Goal: Understand process/instructions: Learn how to perform a task or action

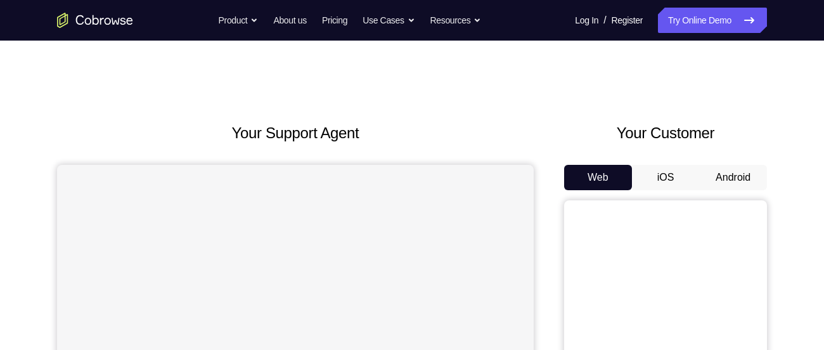
click at [726, 179] on button "Android" at bounding box center [733, 177] width 68 height 25
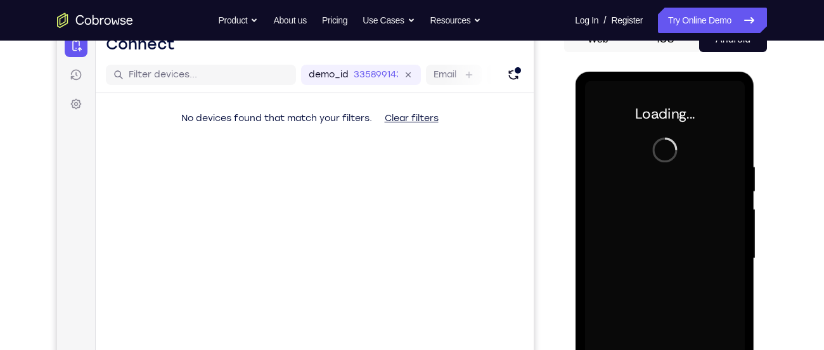
scroll to position [142, 0]
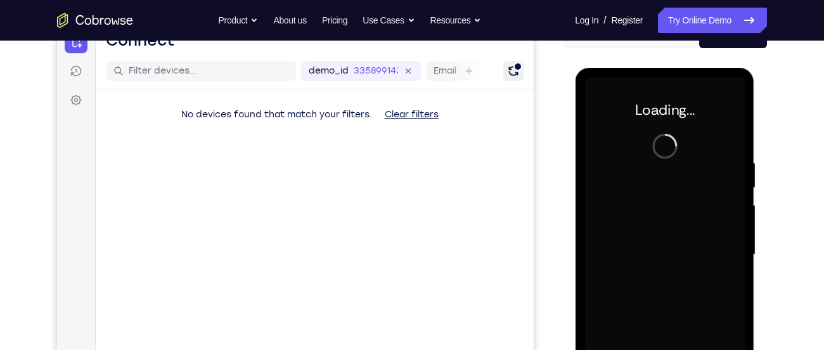
click at [512, 68] on icon "Refresh" at bounding box center [513, 71] width 13 height 13
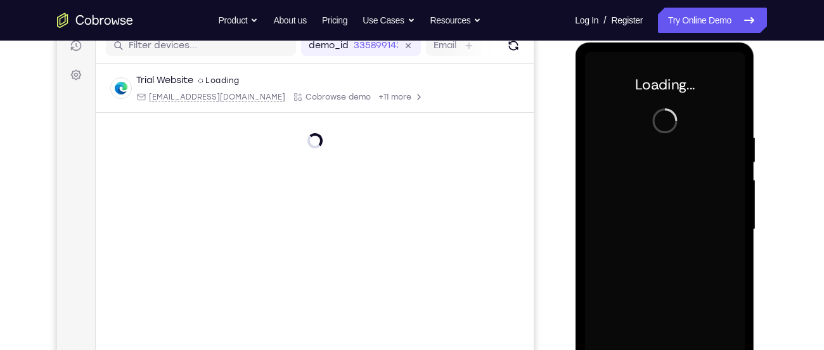
scroll to position [168, 0]
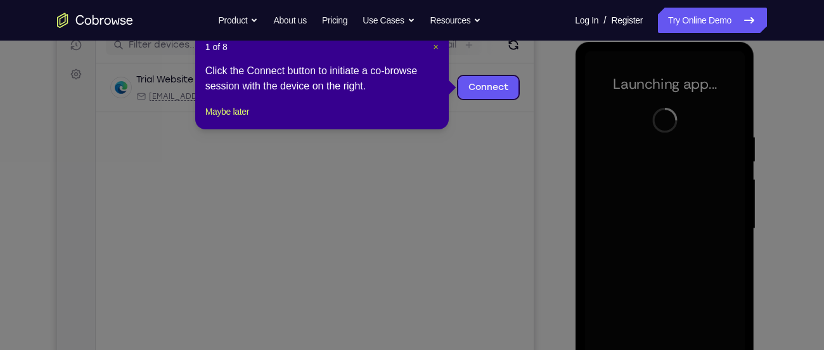
click at [434, 45] on span "×" at bounding box center [436, 47] width 5 height 10
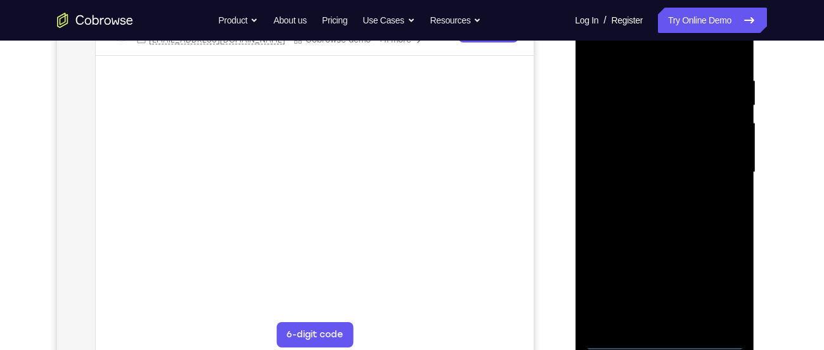
scroll to position [225, 0]
click at [668, 344] on div at bounding box center [665, 171] width 160 height 355
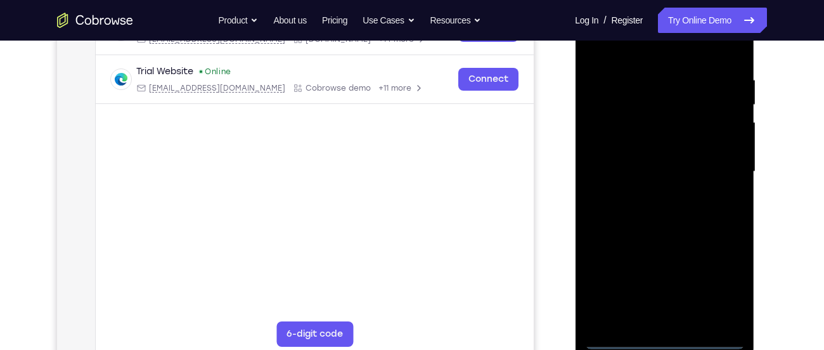
click at [721, 285] on div at bounding box center [665, 171] width 160 height 355
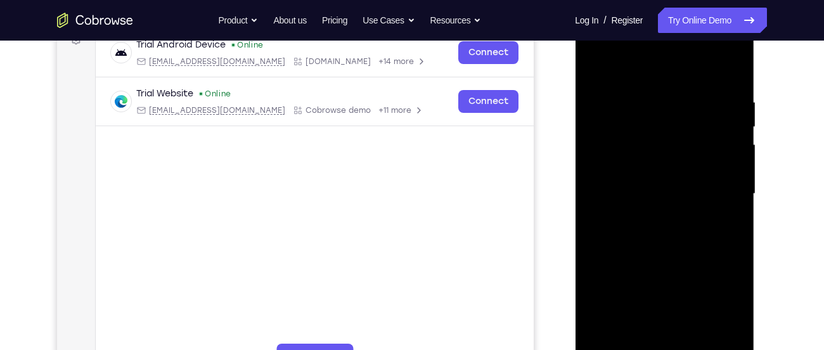
scroll to position [202, 0]
click at [618, 69] on div at bounding box center [665, 194] width 160 height 355
click at [609, 162] on div at bounding box center [665, 194] width 160 height 355
click at [645, 198] on div at bounding box center [665, 194] width 160 height 355
click at [635, 183] on div at bounding box center [665, 194] width 160 height 355
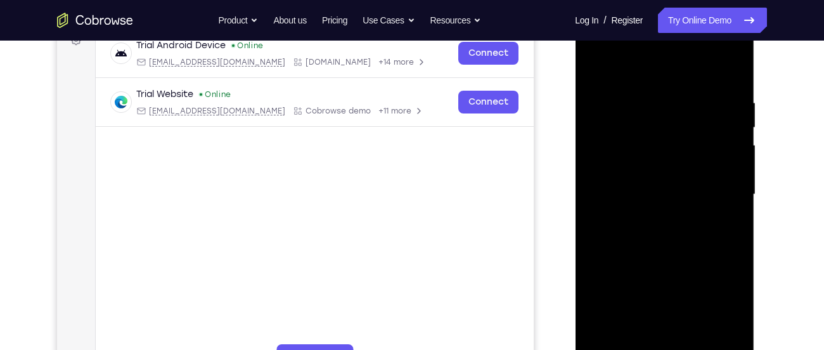
click at [632, 211] on div at bounding box center [665, 194] width 160 height 355
drag, startPoint x: 637, startPoint y: 79, endPoint x: 642, endPoint y: 30, distance: 49.7
click at [642, 30] on div at bounding box center [665, 194] width 160 height 355
drag, startPoint x: 640, startPoint y: 74, endPoint x: 646, endPoint y: 51, distance: 22.9
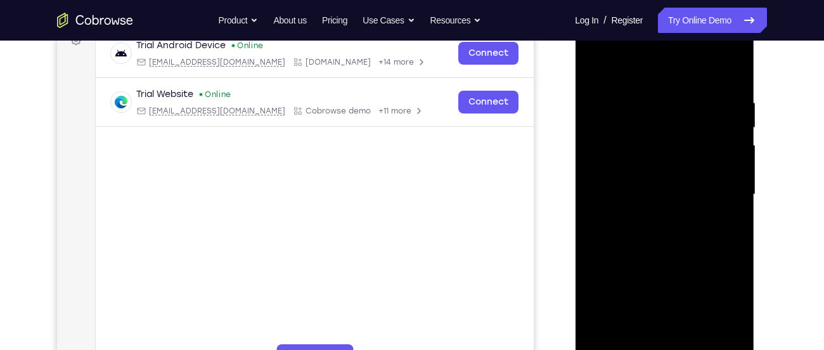
click at [646, 51] on div at bounding box center [665, 194] width 160 height 355
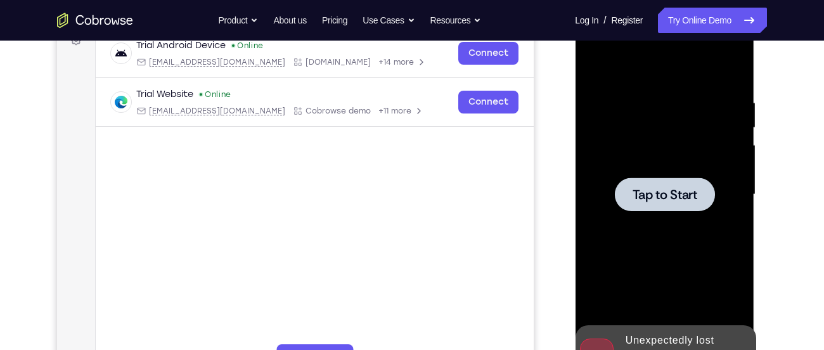
click at [644, 119] on div at bounding box center [665, 194] width 160 height 355
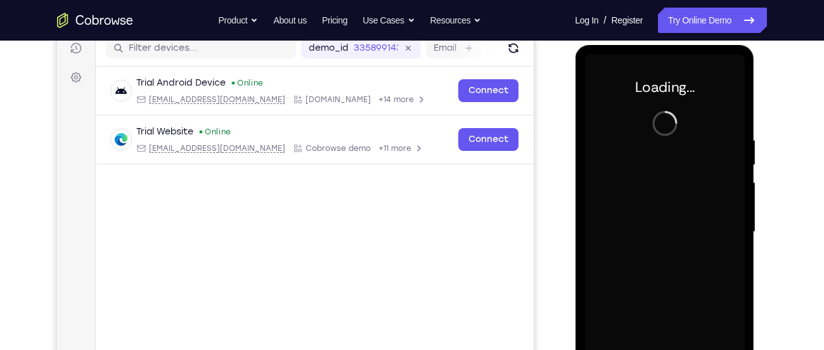
scroll to position [164, 0]
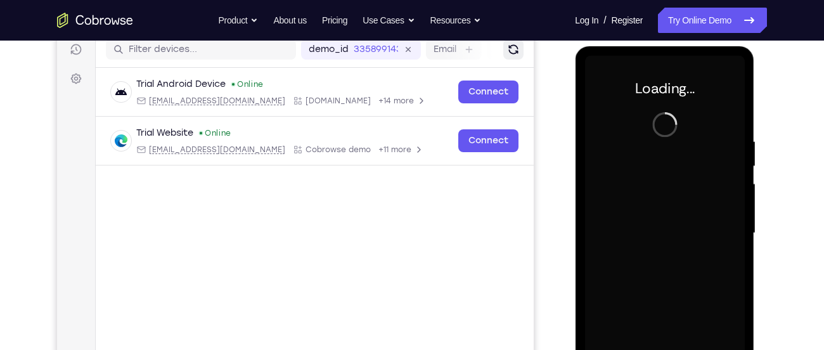
click at [507, 55] on icon "Refresh" at bounding box center [513, 49] width 13 height 13
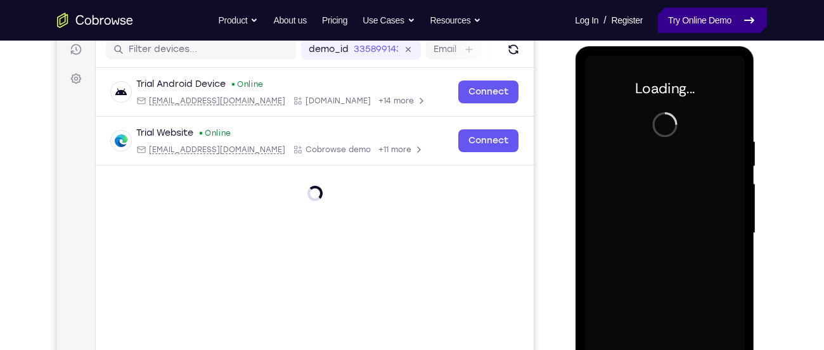
click at [692, 30] on link "Try Online Demo" at bounding box center [712, 20] width 109 height 25
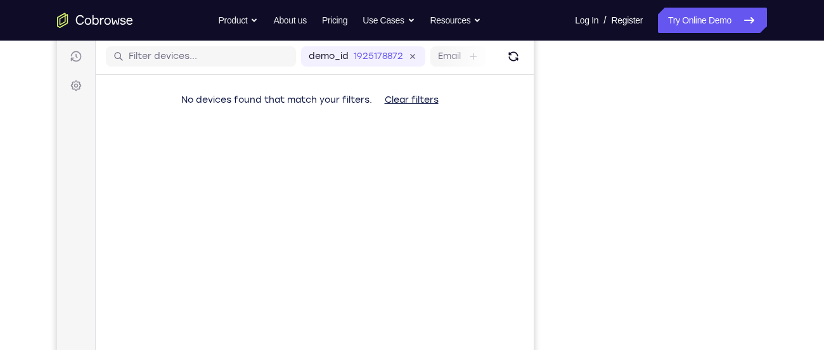
scroll to position [165, 0]
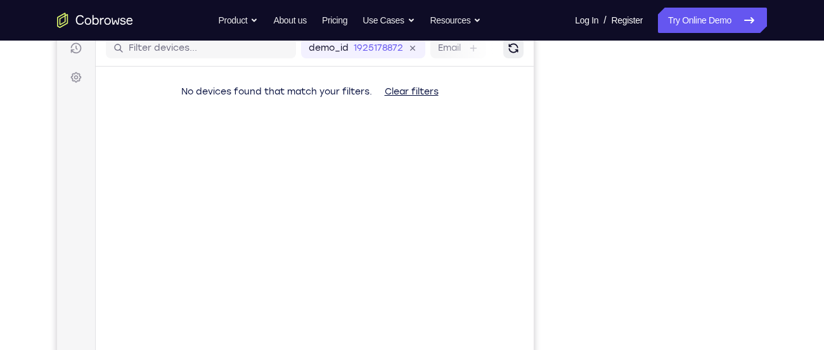
click at [516, 48] on icon "Refresh" at bounding box center [513, 48] width 13 height 13
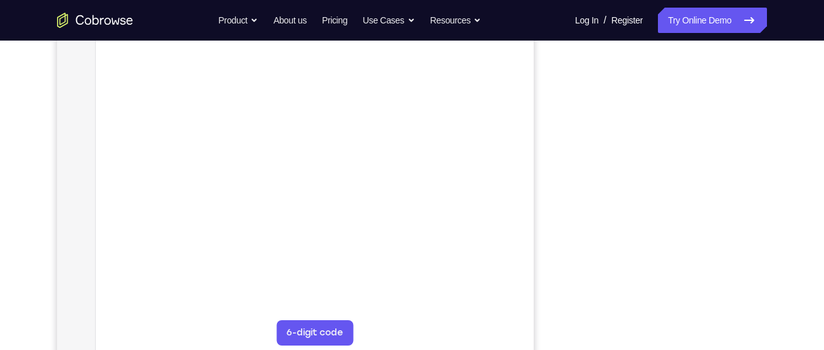
scroll to position [231, 0]
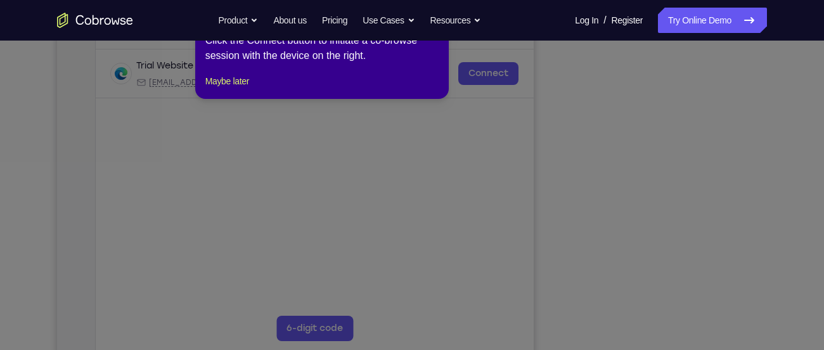
click at [720, 281] on icon at bounding box center [417, 175] width 834 height 350
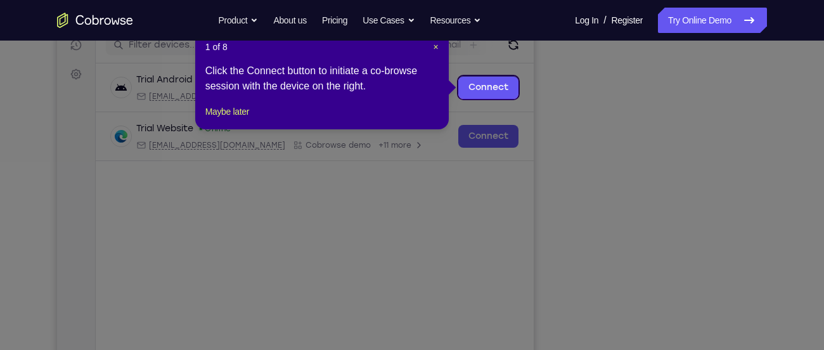
scroll to position [167, 0]
click at [436, 46] on span "×" at bounding box center [436, 47] width 5 height 10
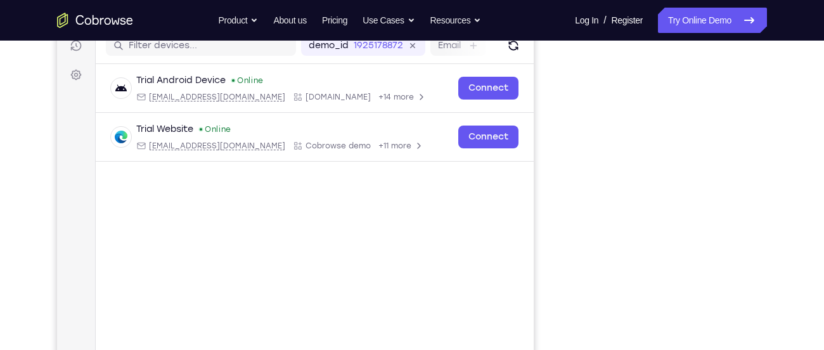
scroll to position [187, 0]
